Goal: Task Accomplishment & Management: Complete application form

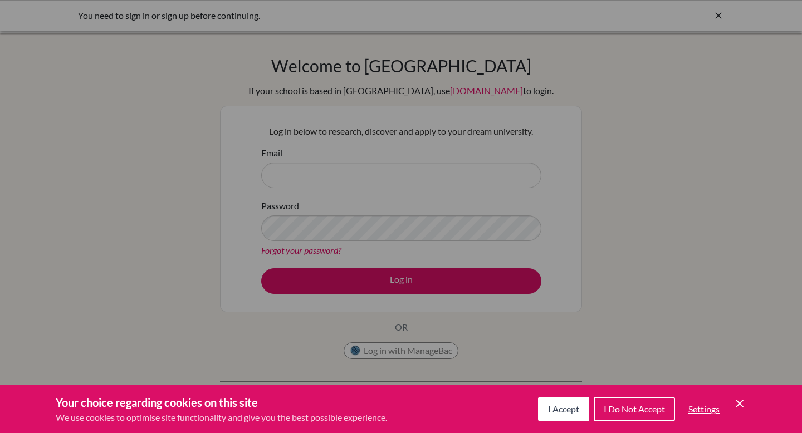
click at [545, 406] on button "I Accept" at bounding box center [563, 409] width 51 height 25
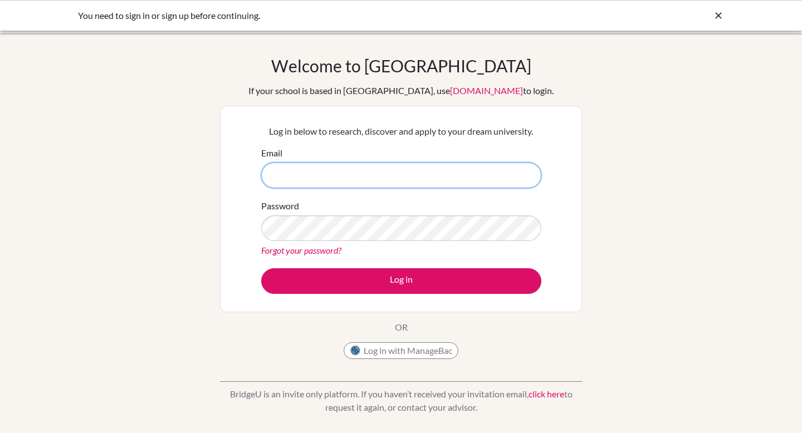
click at [415, 169] on input "Email" at bounding box center [401, 176] width 280 height 26
click at [405, 170] on input "Email" at bounding box center [401, 176] width 280 height 26
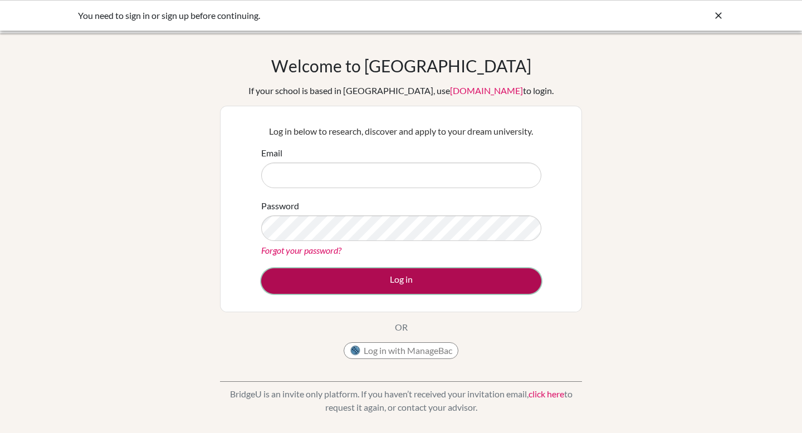
click at [384, 281] on button "Log in" at bounding box center [401, 282] width 280 height 26
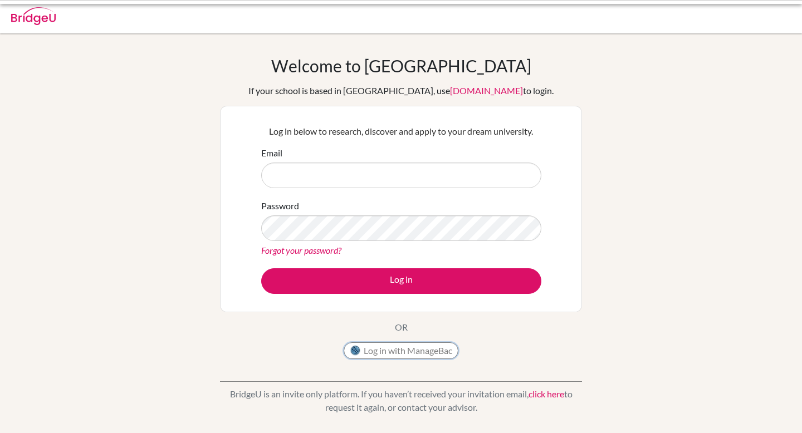
click at [382, 348] on button "Log in with ManageBac" at bounding box center [401, 351] width 115 height 17
